Goal: Task Accomplishment & Management: Use online tool/utility

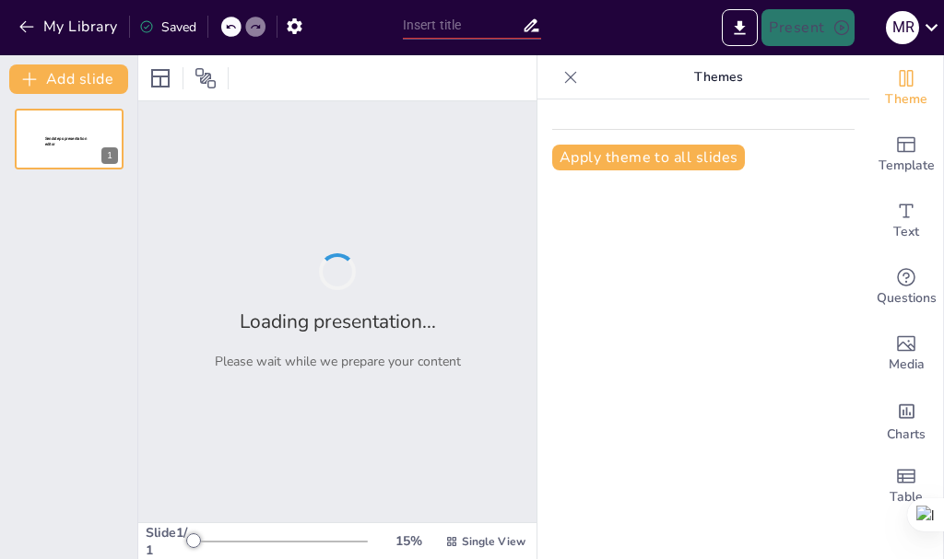
type input "Servicios al buque en el [GEOGRAPHIC_DATA][PERSON_NAME] ([GEOGRAPHIC_DATA])"
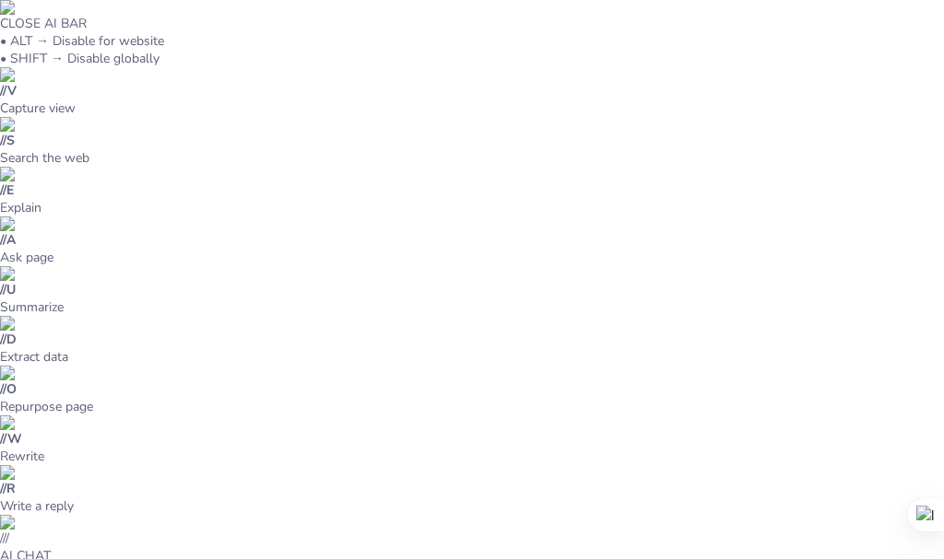
type textarea "La estructura tarifaria en el puerto es un aspecto crítico que afecta a todos l…"
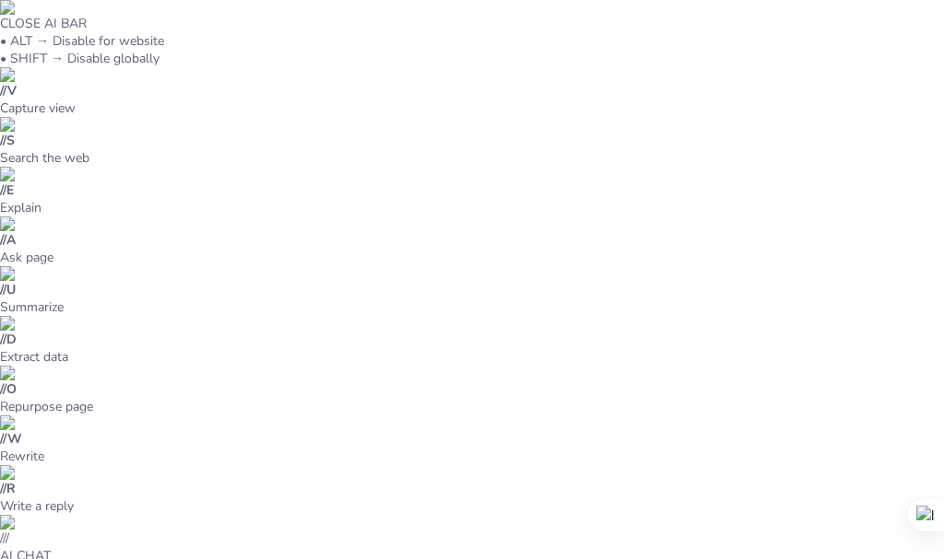
type textarea "El practicaje es un servicio obligatorio en el puerto, lo que subraya su import…"
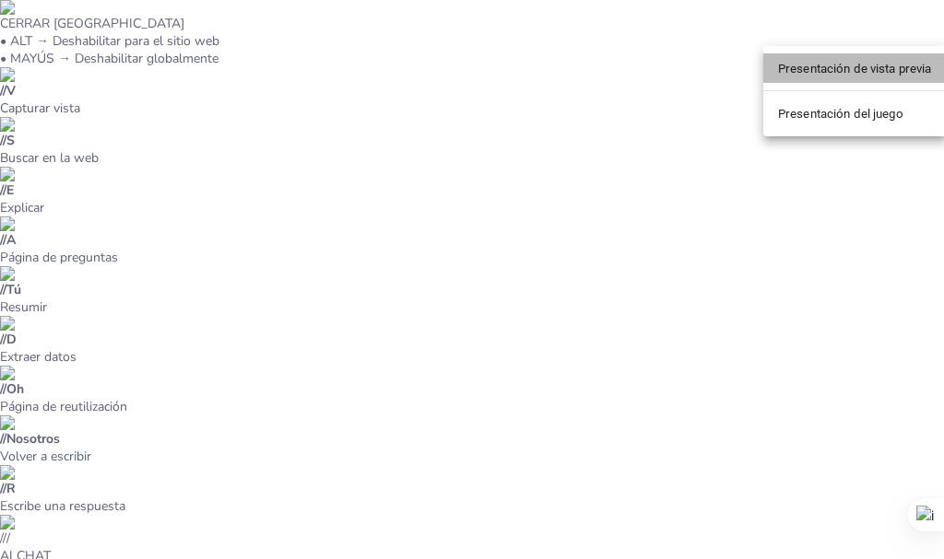
click at [823, 64] on font "Presentación de vista previa" at bounding box center [855, 69] width 154 height 14
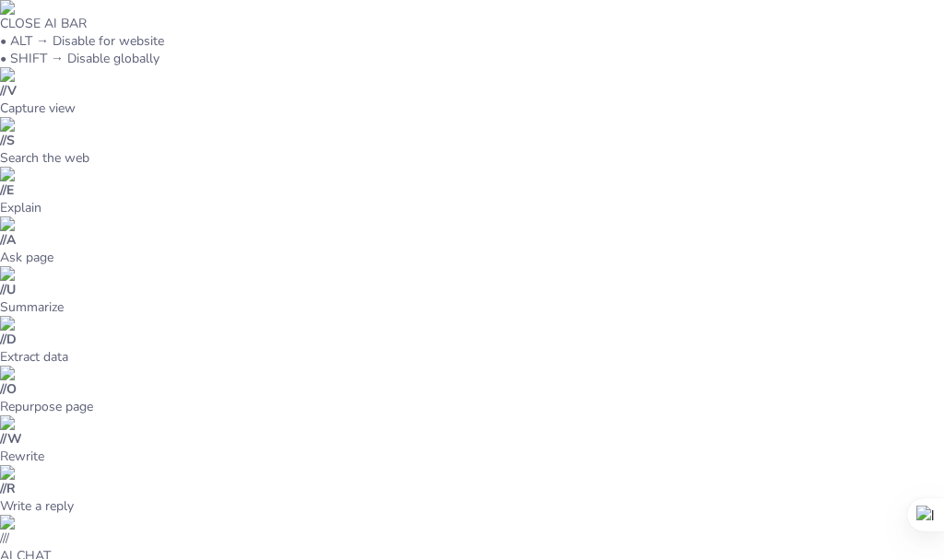
type input "Servicios al buque en el [GEOGRAPHIC_DATA][PERSON_NAME] ([GEOGRAPHIC_DATA])"
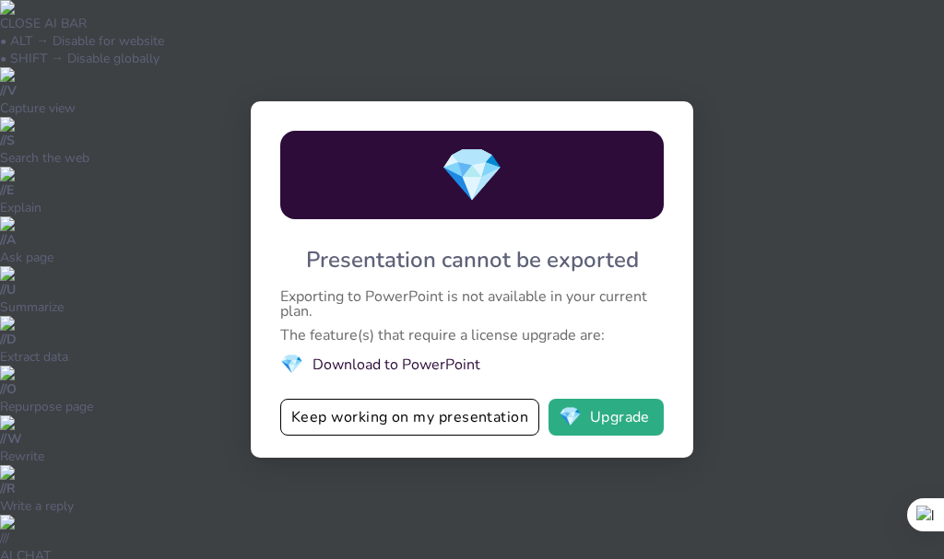
click at [431, 368] on li "💎 Download to PowerPoint" at bounding box center [471, 364] width 383 height 25
click at [428, 415] on button "Keep working on my presentation" at bounding box center [409, 417] width 259 height 37
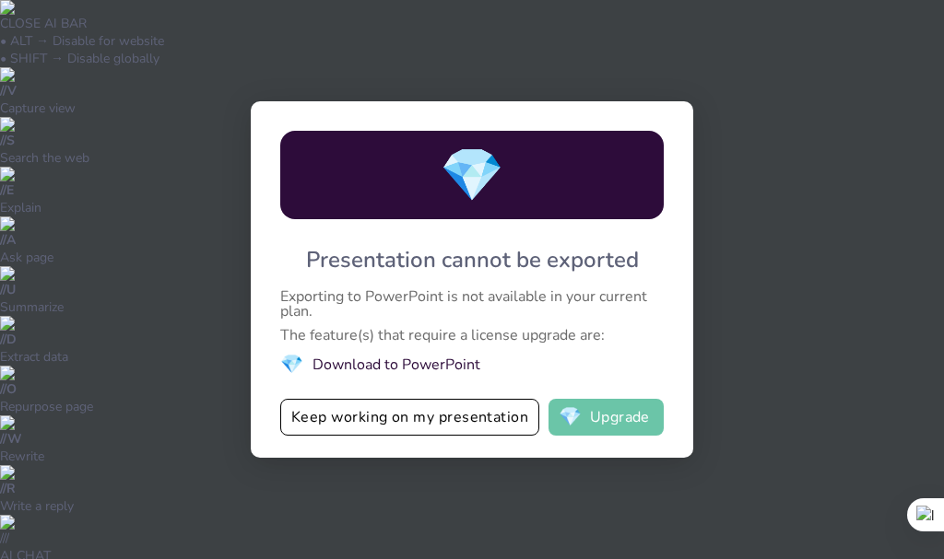
click at [612, 416] on button "💎 Upgrade" at bounding box center [605, 417] width 115 height 37
